Goal: Information Seeking & Learning: Learn about a topic

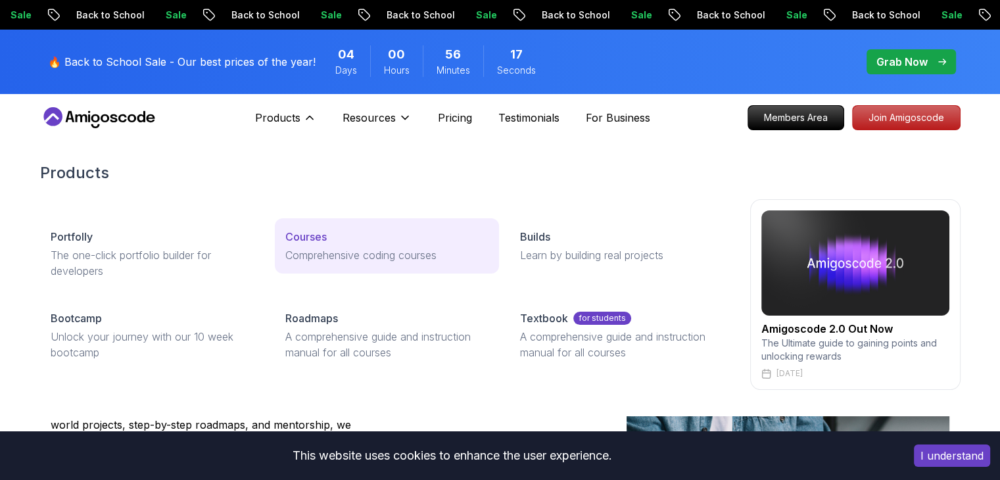
click at [352, 237] on div "Courses" at bounding box center [386, 237] width 203 height 16
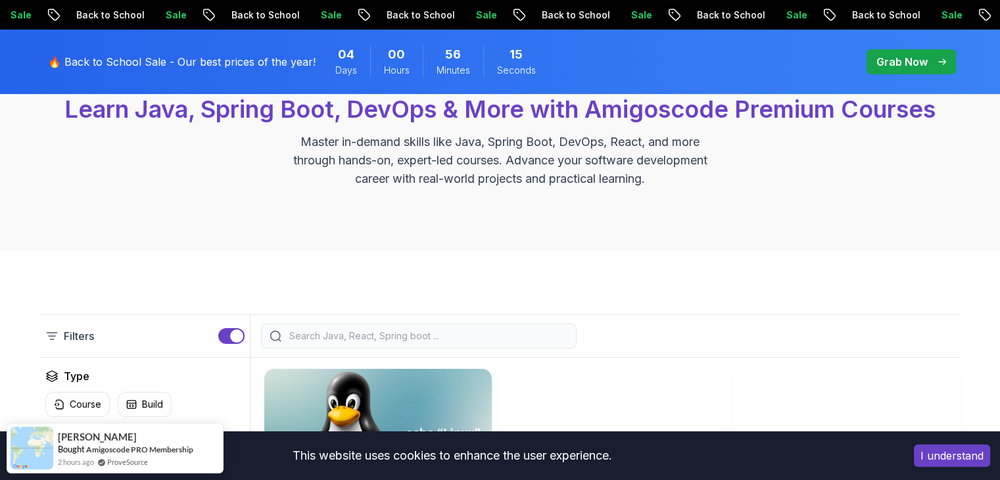
scroll to position [460, 0]
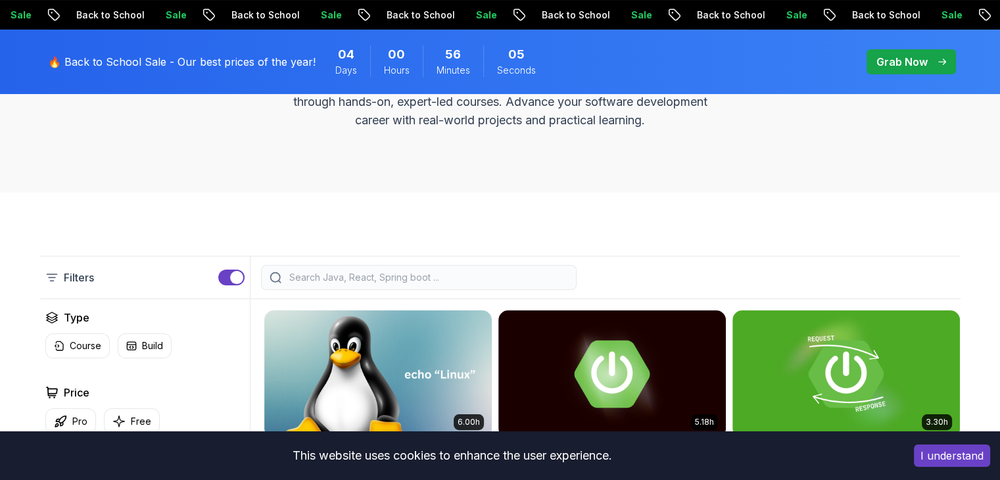
scroll to position [0, 0]
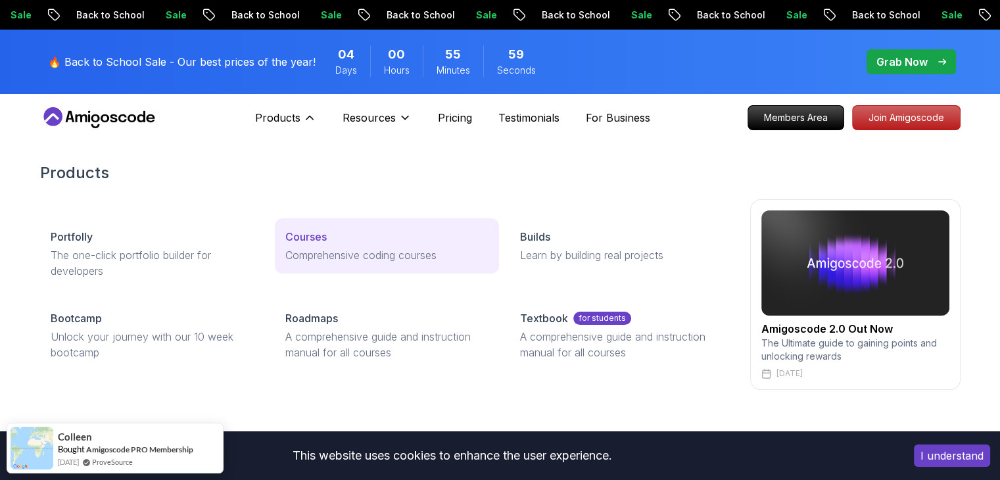
click at [365, 249] on p "Comprehensive coding courses" at bounding box center [386, 255] width 203 height 16
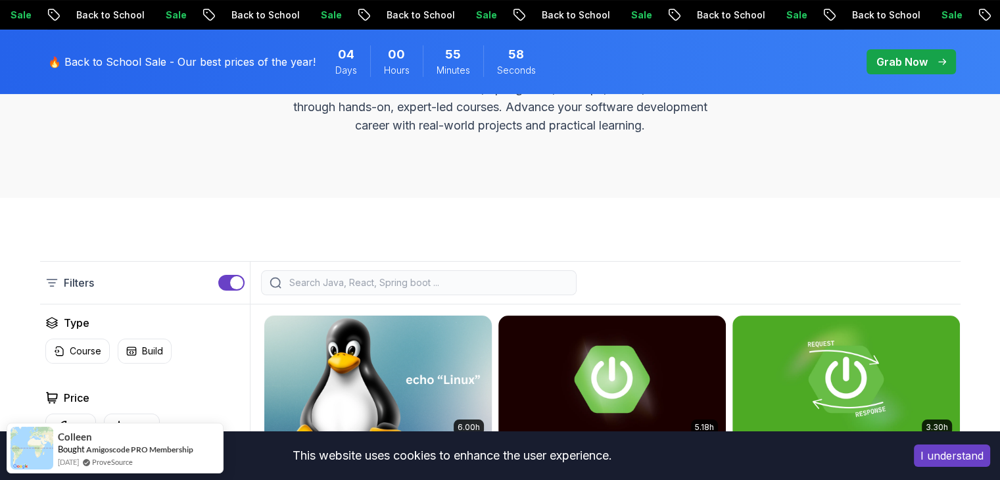
scroll to position [329, 0]
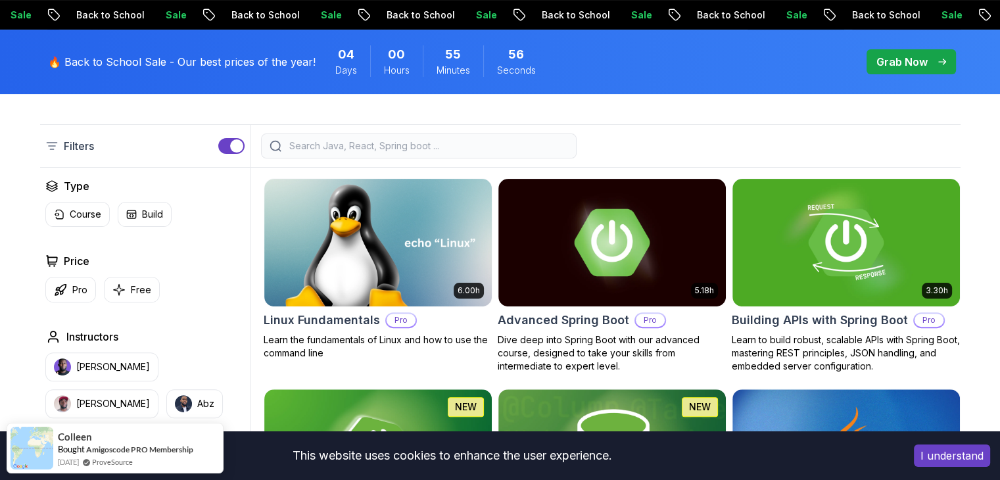
click at [474, 153] on div at bounding box center [419, 145] width 316 height 25
click at [475, 151] on input "search" at bounding box center [427, 145] width 281 height 13
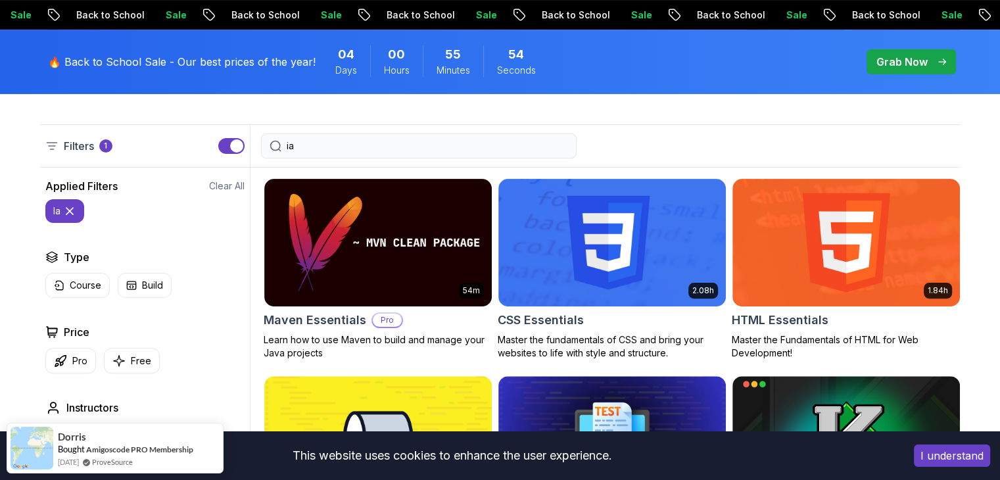
type input "i"
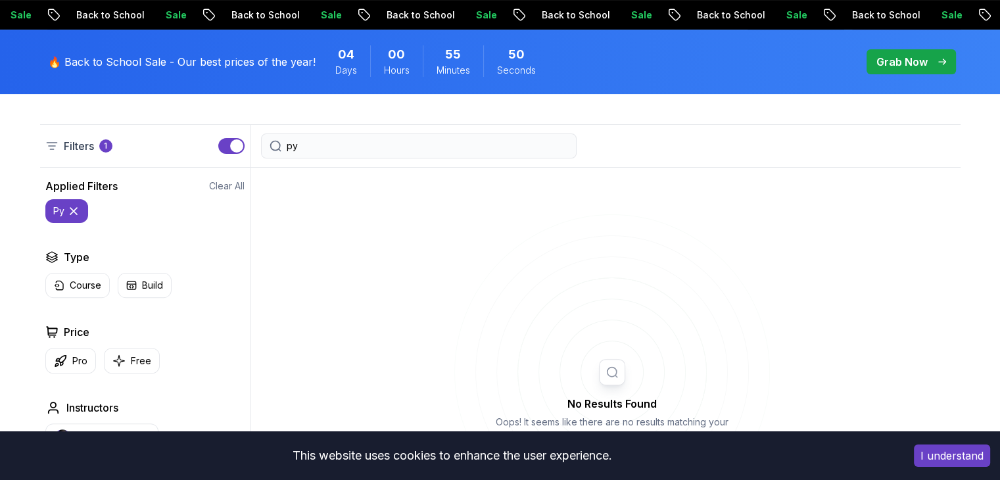
type input "p"
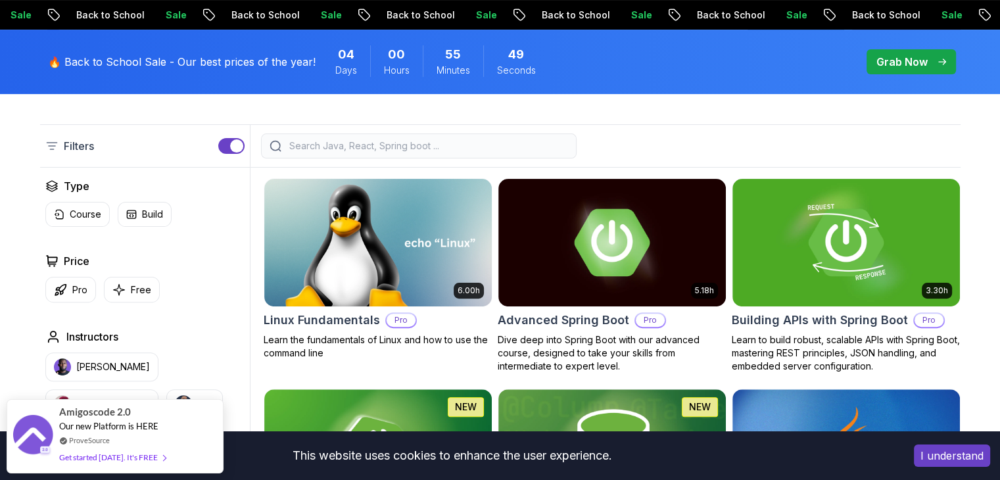
type input "p"
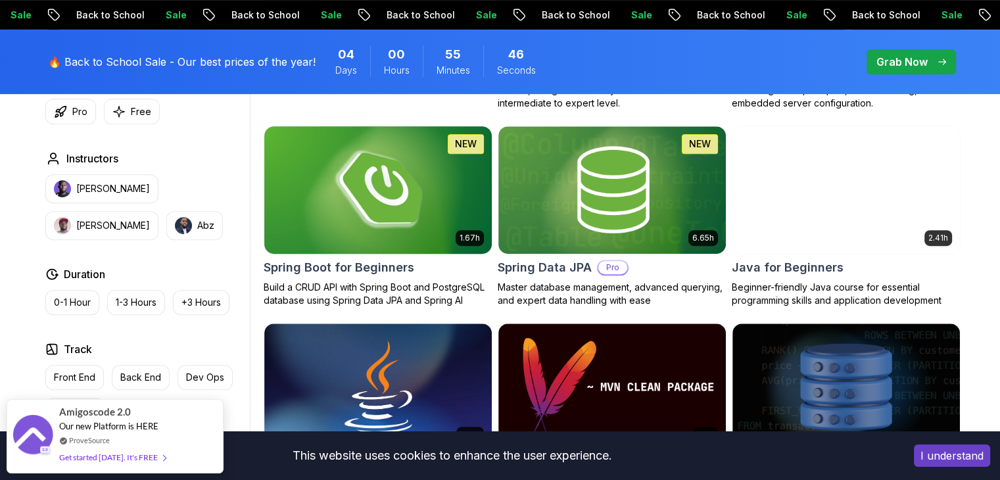
scroll to position [855, 0]
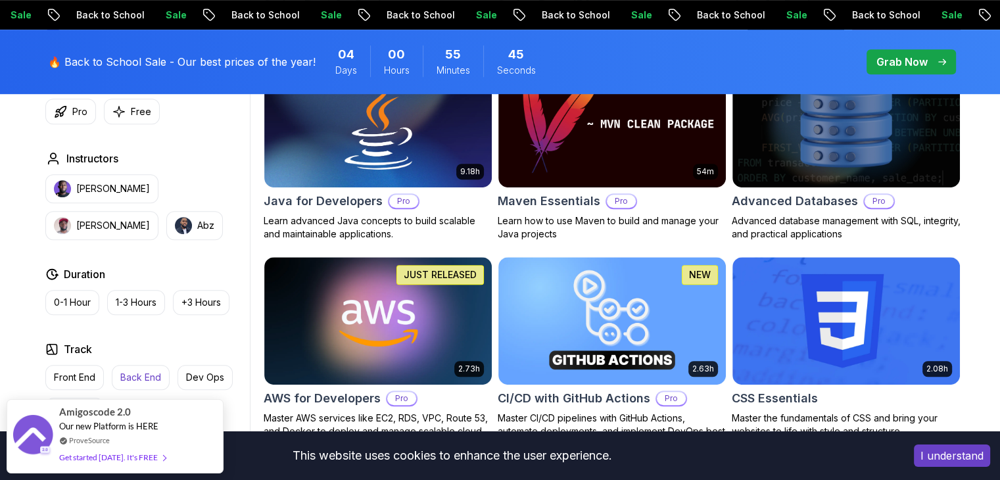
click at [125, 371] on p "Back End" at bounding box center [140, 377] width 41 height 13
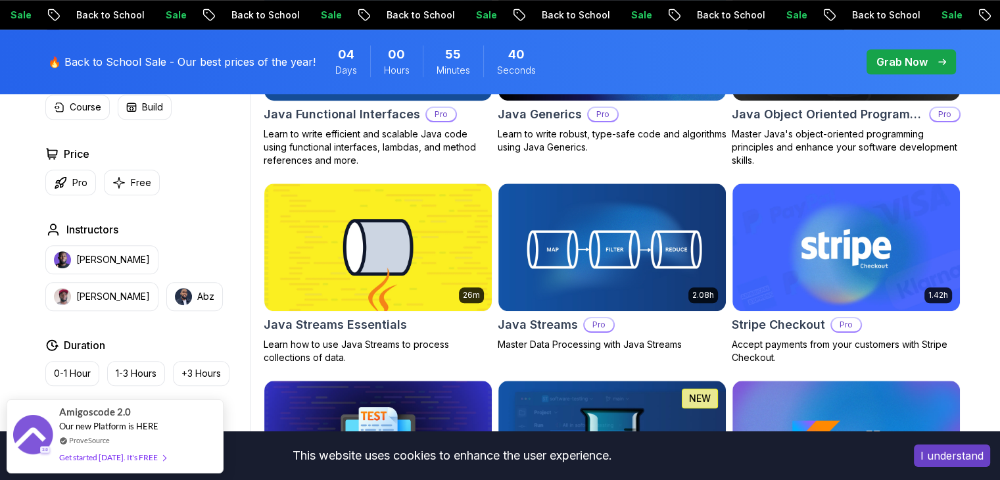
scroll to position [1183, 0]
